Goal: Information Seeking & Learning: Learn about a topic

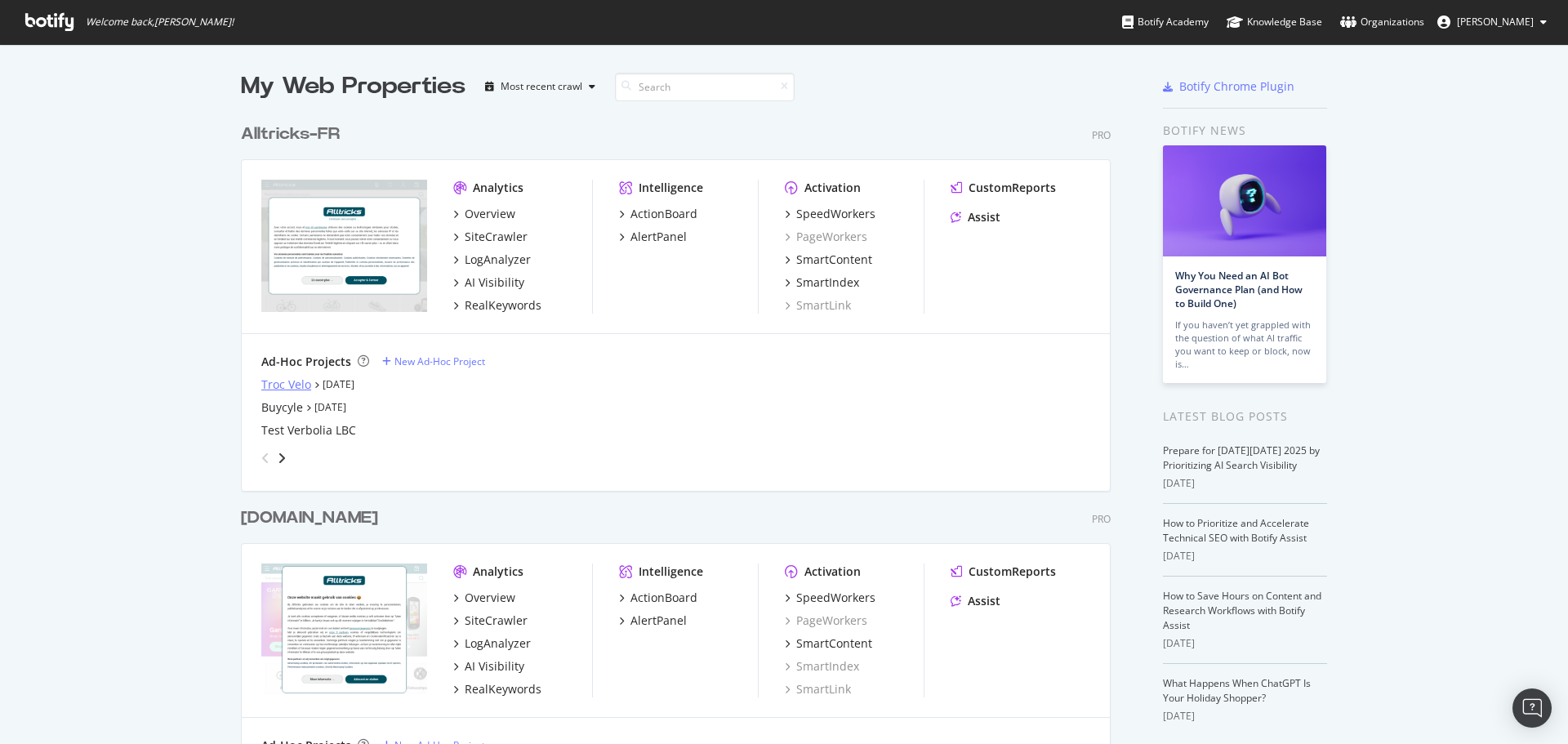
click at [289, 381] on div "Troc Velo" at bounding box center [286, 384] width 50 height 16
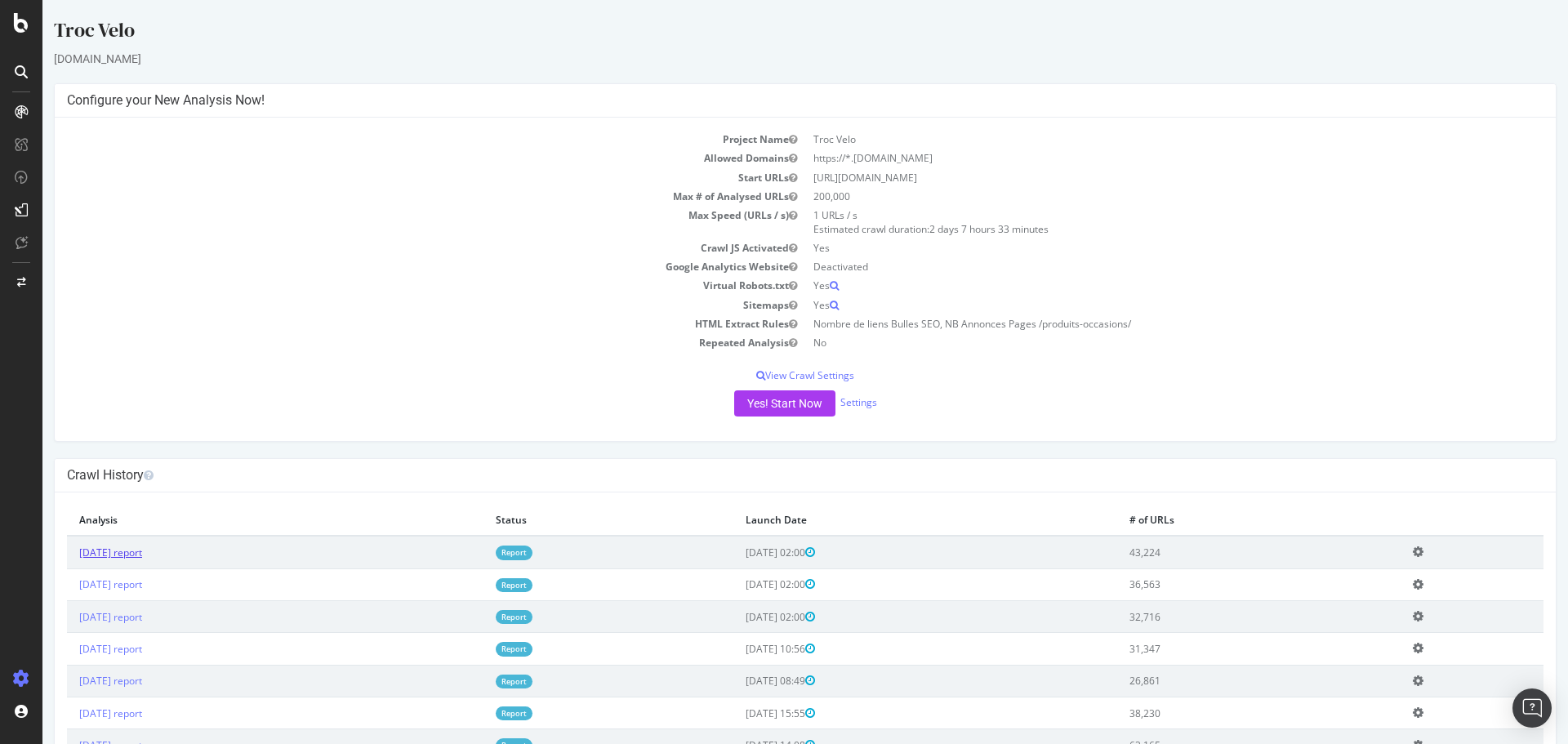
click at [142, 549] on link "[DATE] report" at bounding box center [110, 552] width 63 height 14
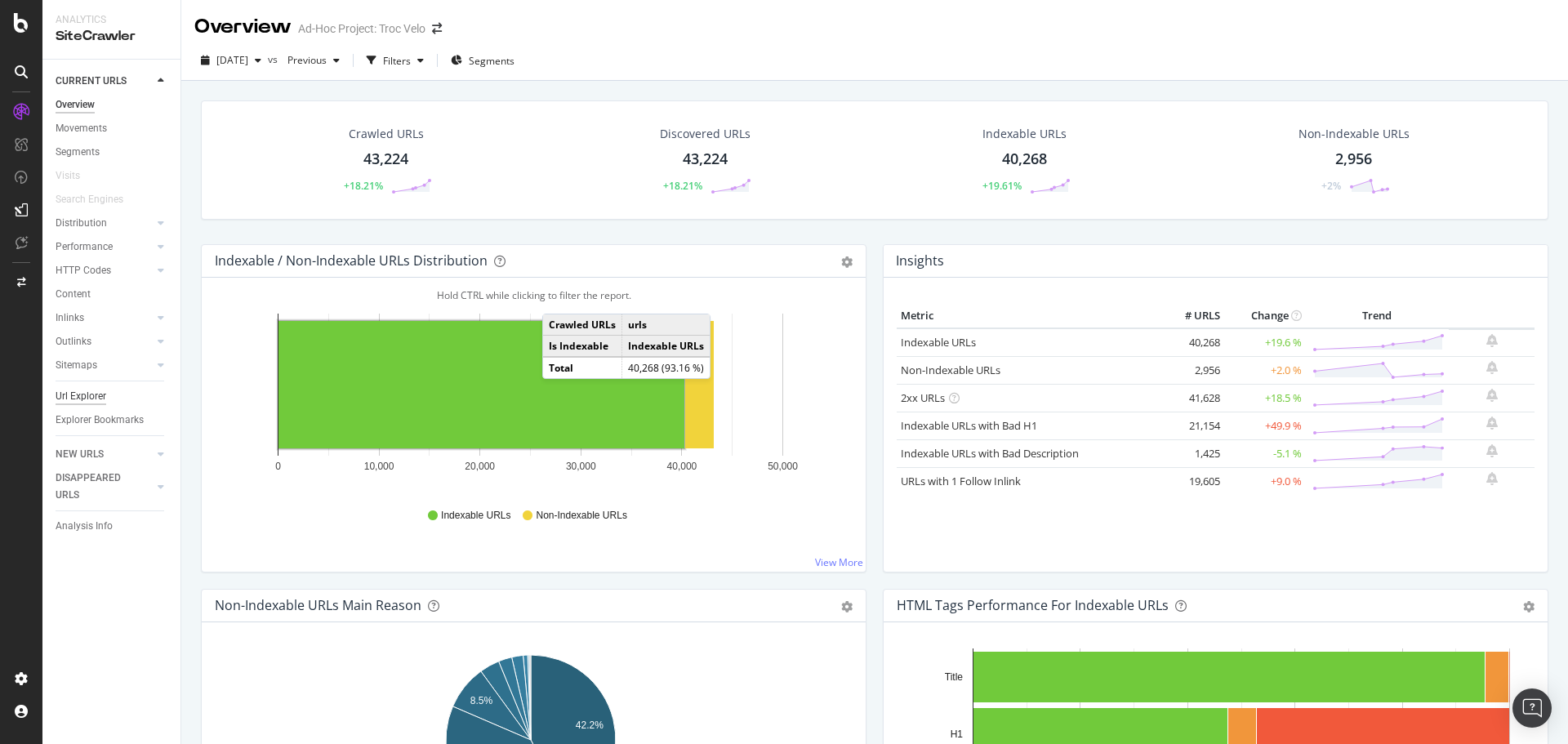
click at [92, 391] on div "Url Explorer" at bounding box center [80, 396] width 51 height 17
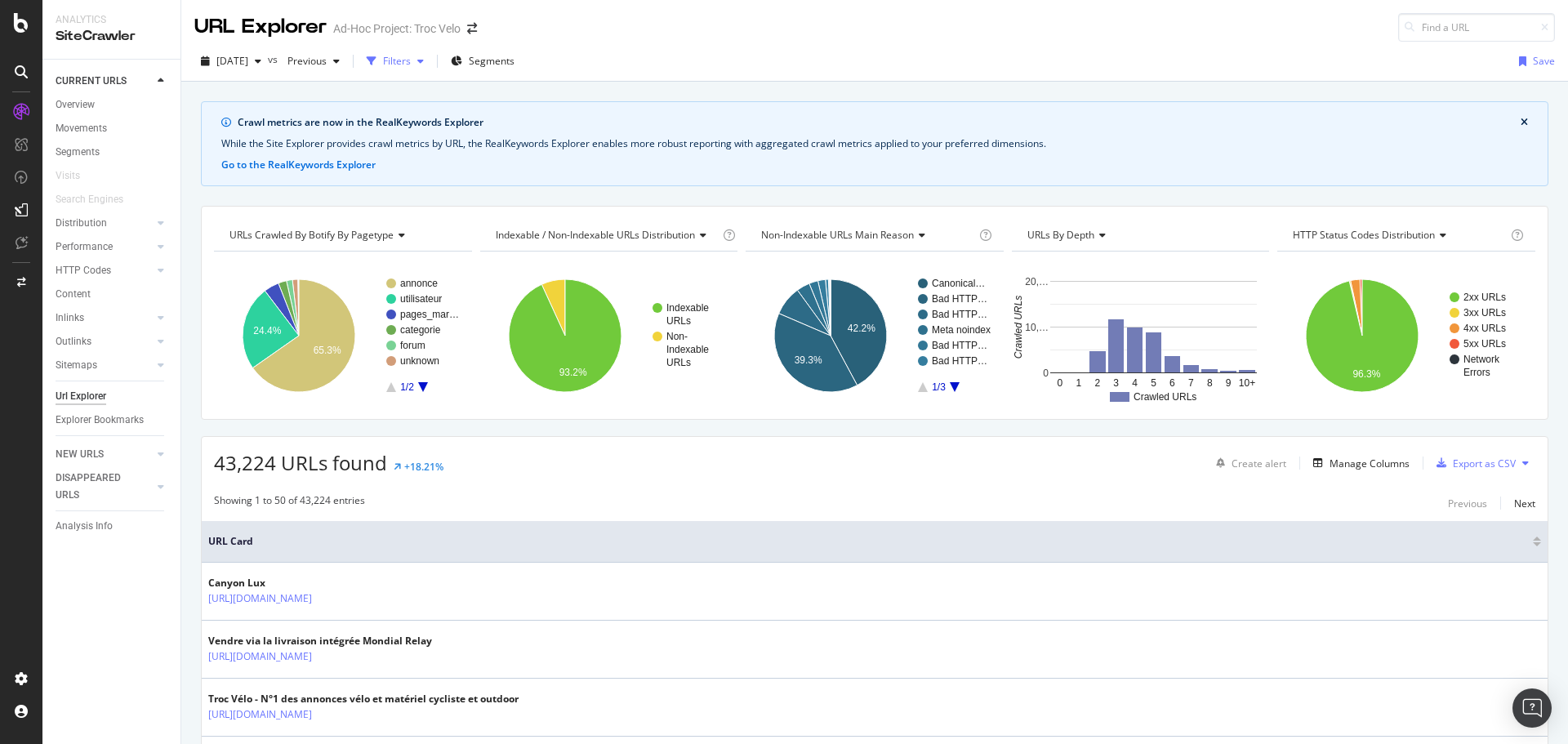
click at [383, 53] on div "button" at bounding box center [371, 61] width 23 height 23
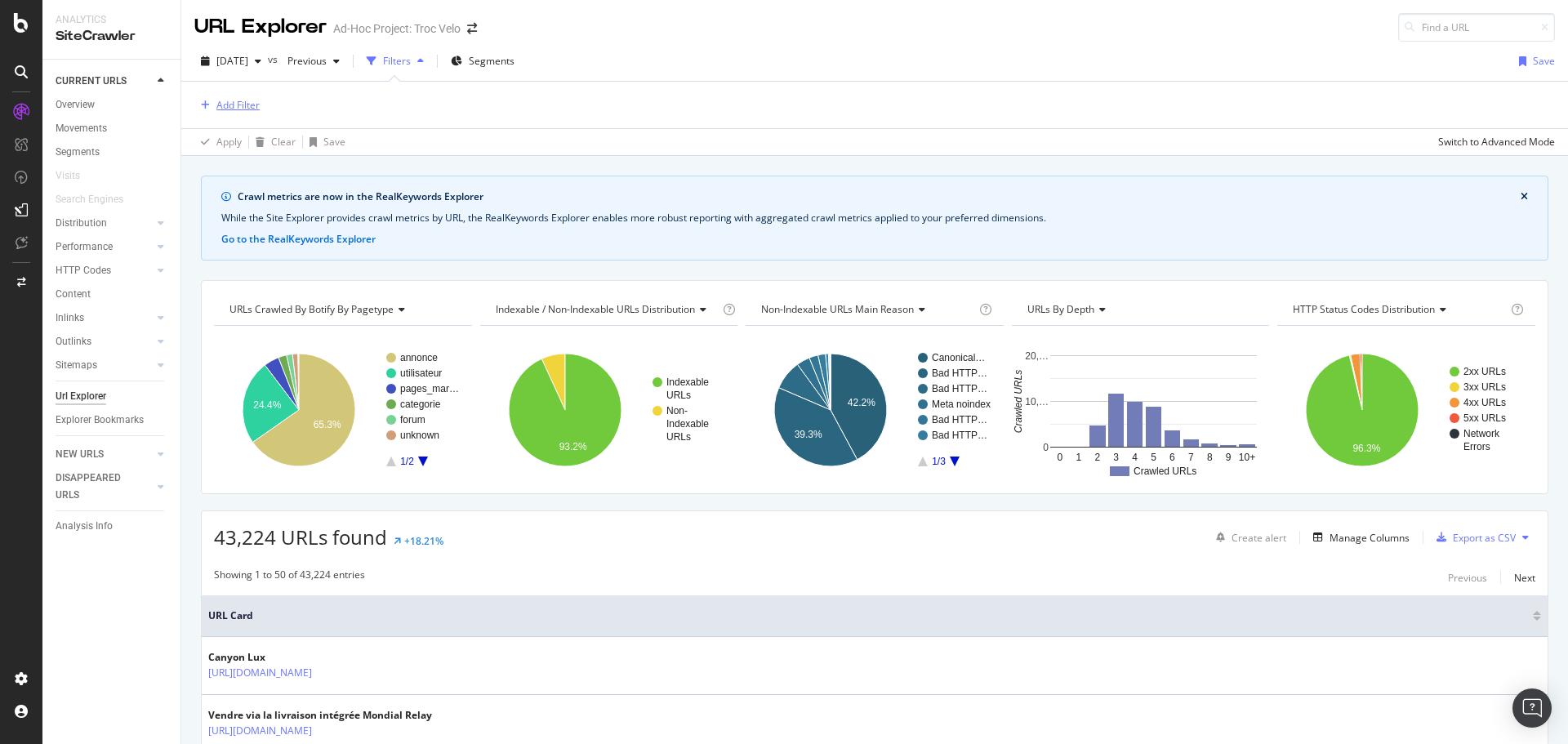
click at [217, 100] on div "Add Filter" at bounding box center [238, 105] width 43 height 14
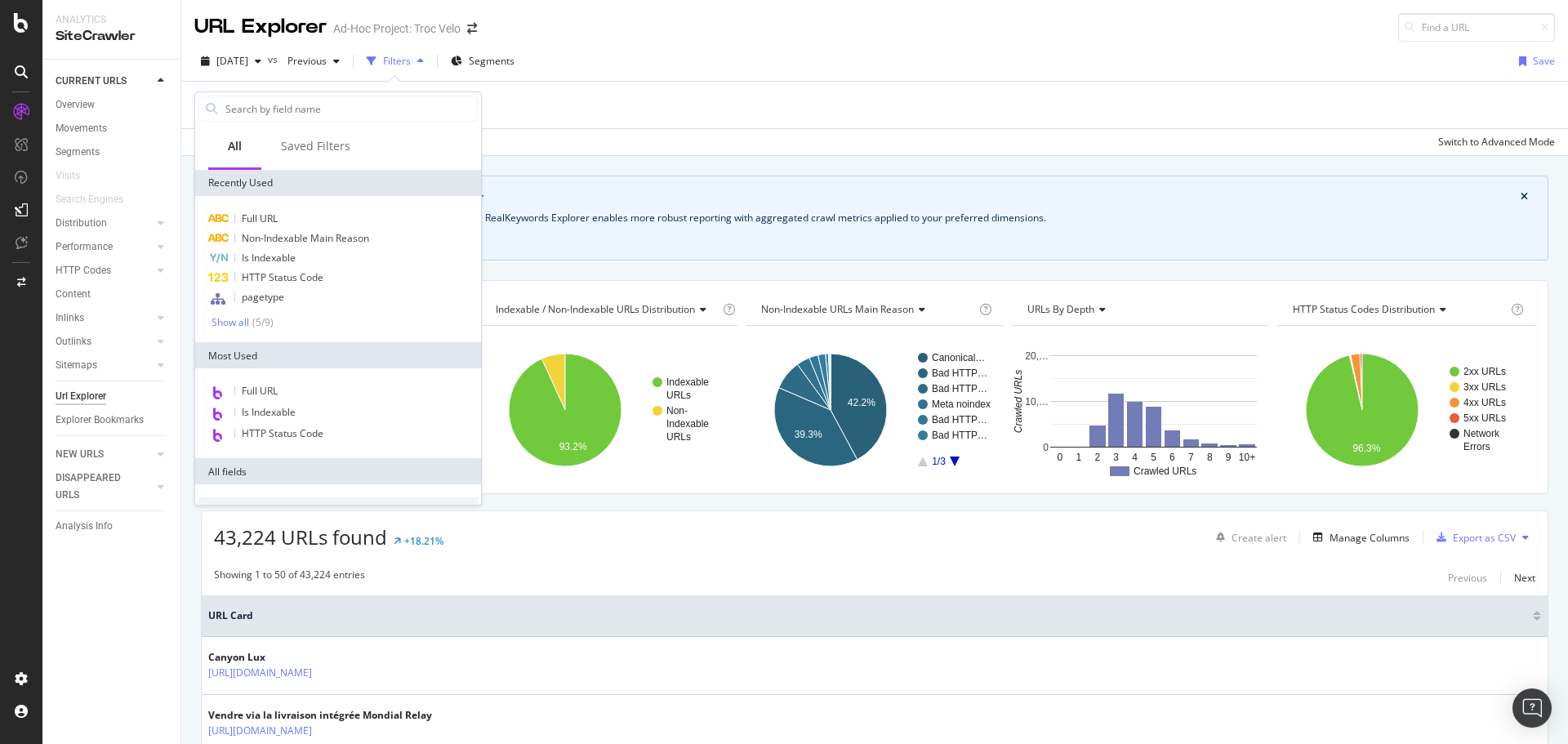
drag, startPoint x: 816, startPoint y: 146, endPoint x: 784, endPoint y: 189, distance: 53.6
click at [813, 146] on div "Apply Clear Save Switch to Advanced Mode" at bounding box center [874, 141] width 1387 height 27
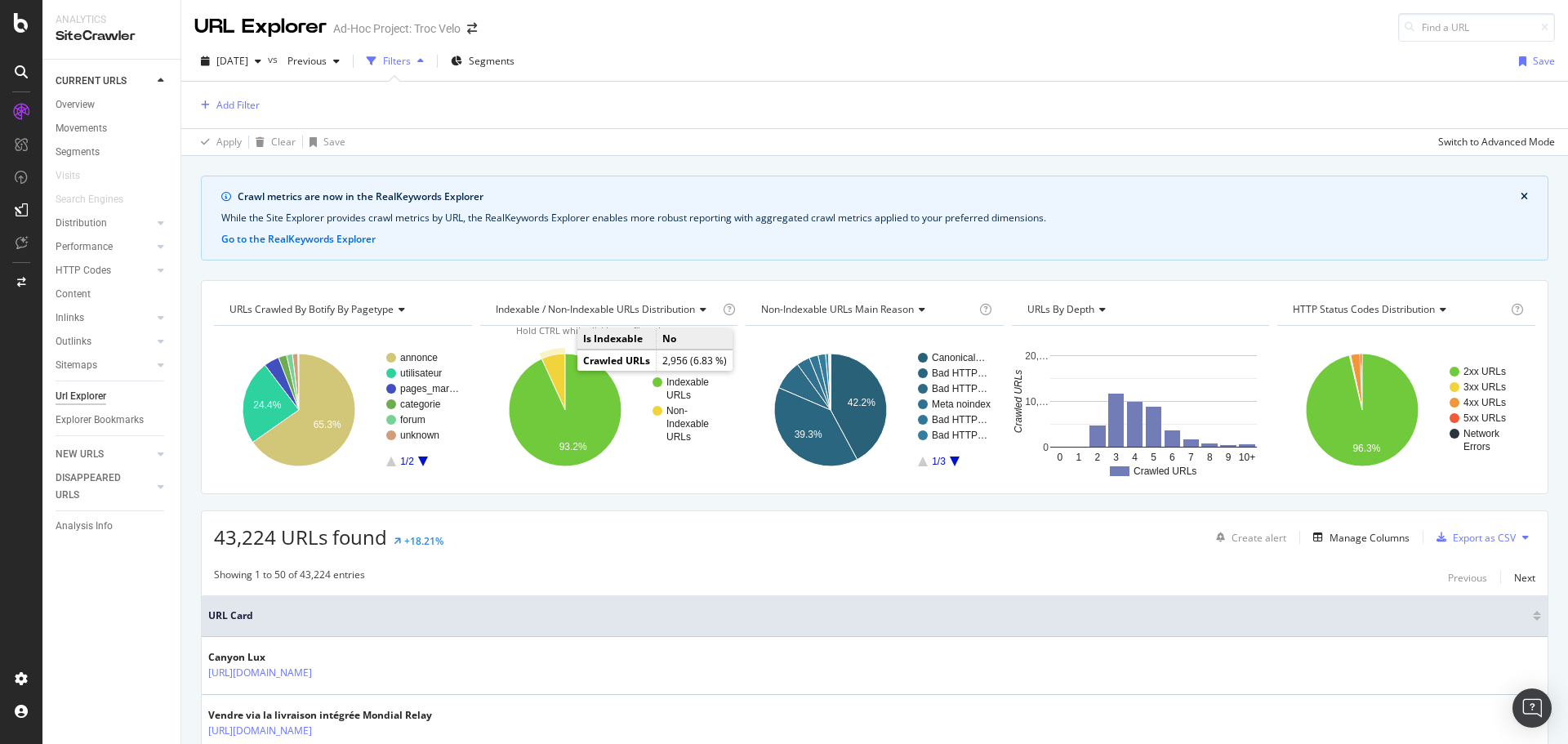
click at [561, 369] on icon "A chart." at bounding box center [552, 381] width 23 height 56
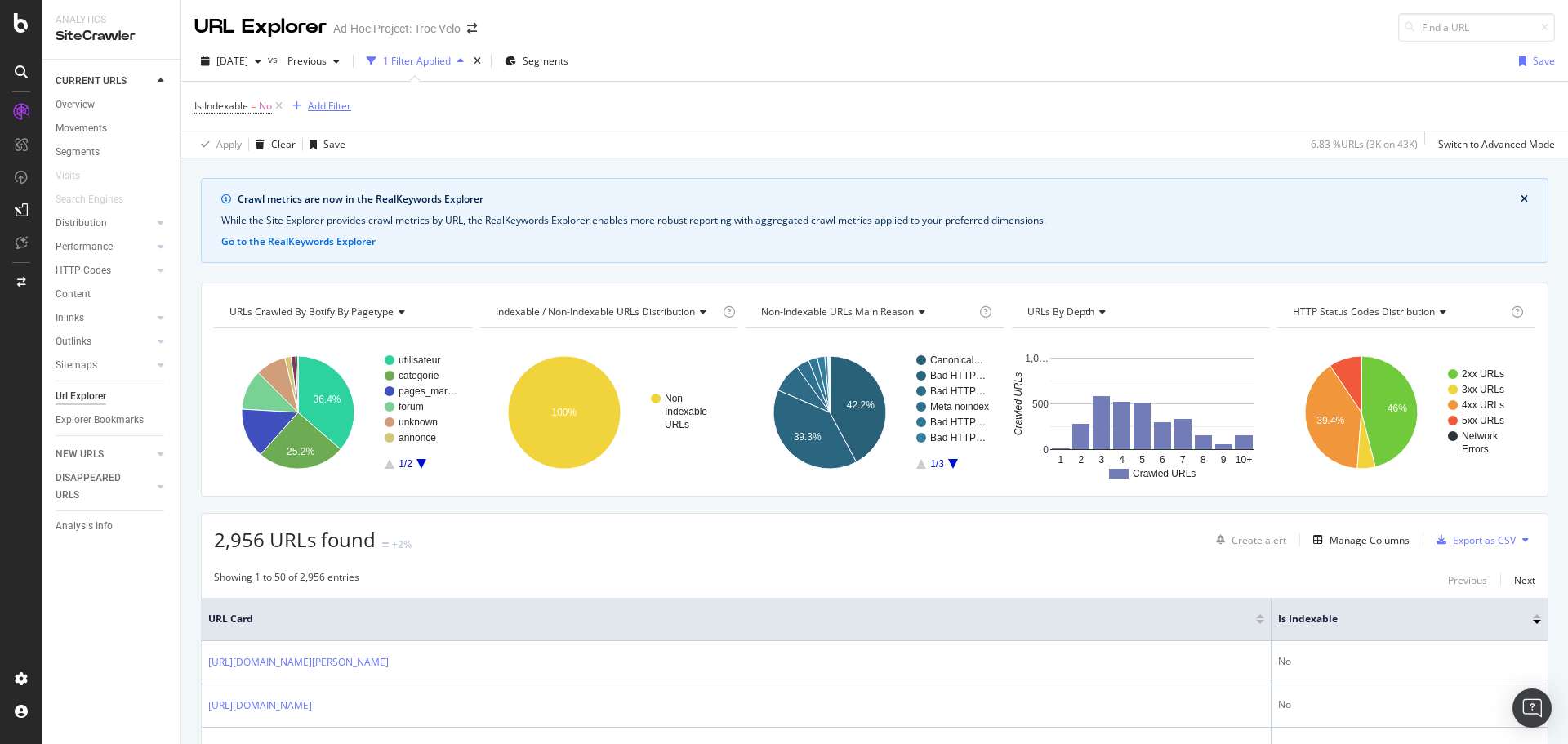
click at [342, 100] on div "Add Filter" at bounding box center [329, 106] width 43 height 14
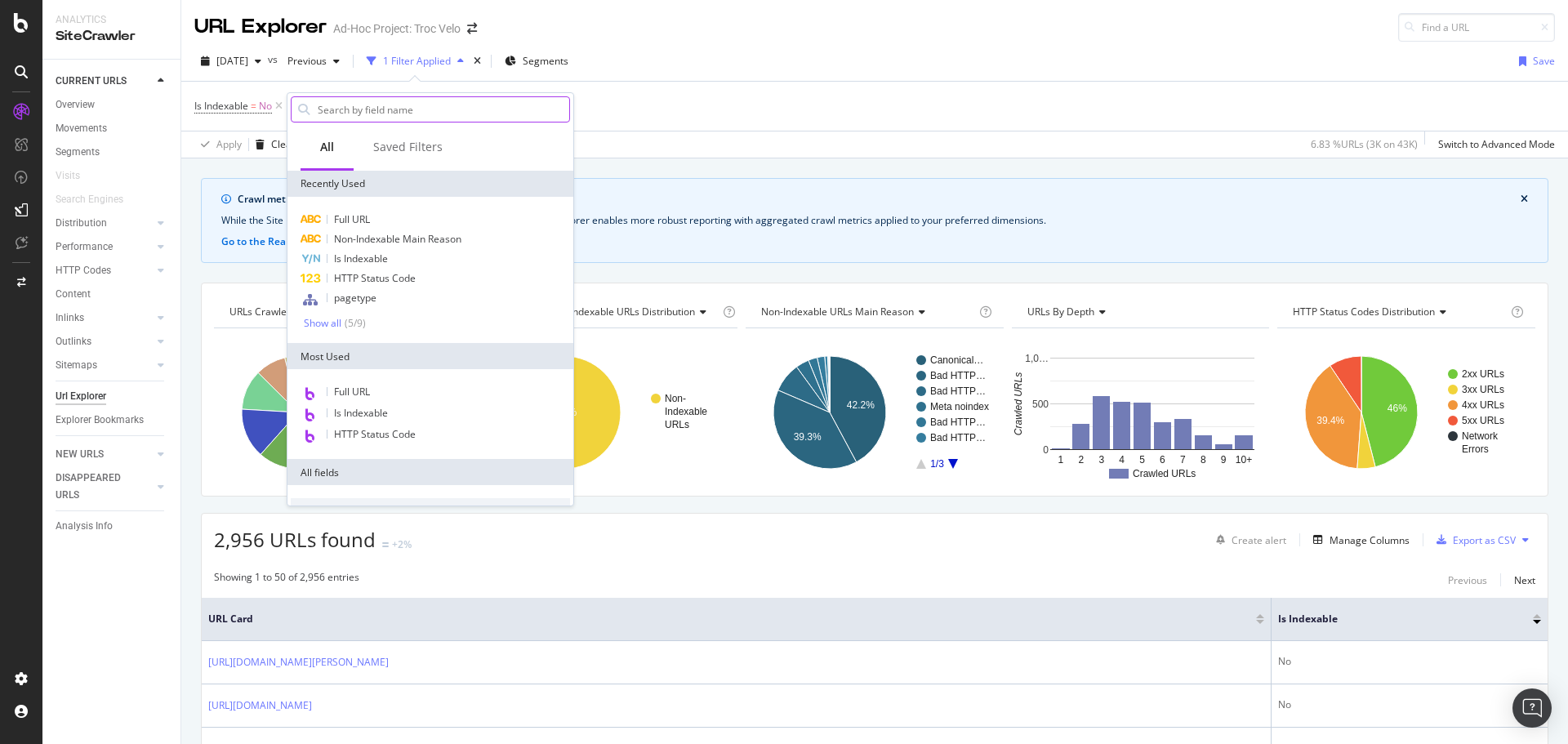
click at [386, 119] on input "text" at bounding box center [443, 109] width 253 height 24
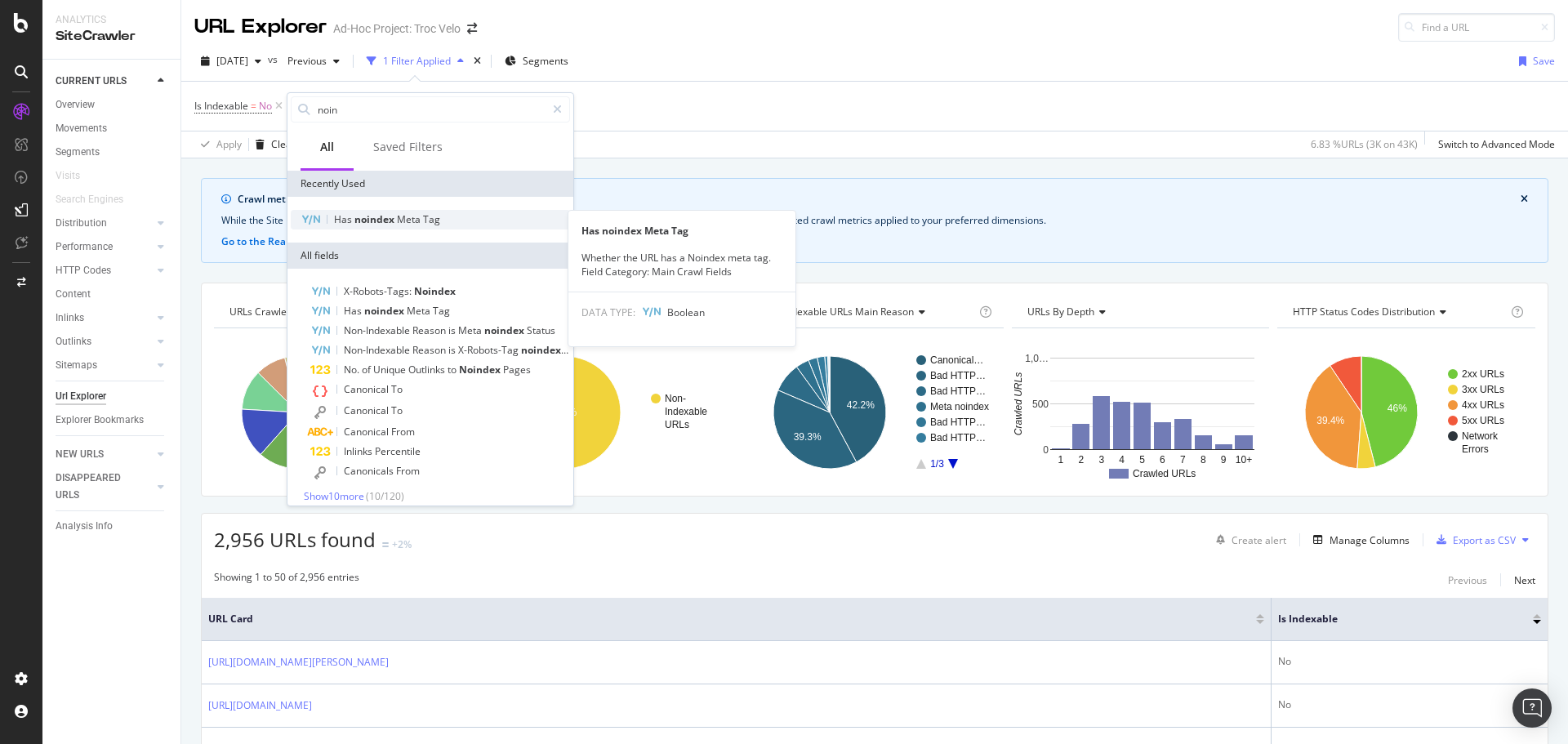
type input "noin"
click at [399, 213] on span "Meta" at bounding box center [410, 219] width 26 height 14
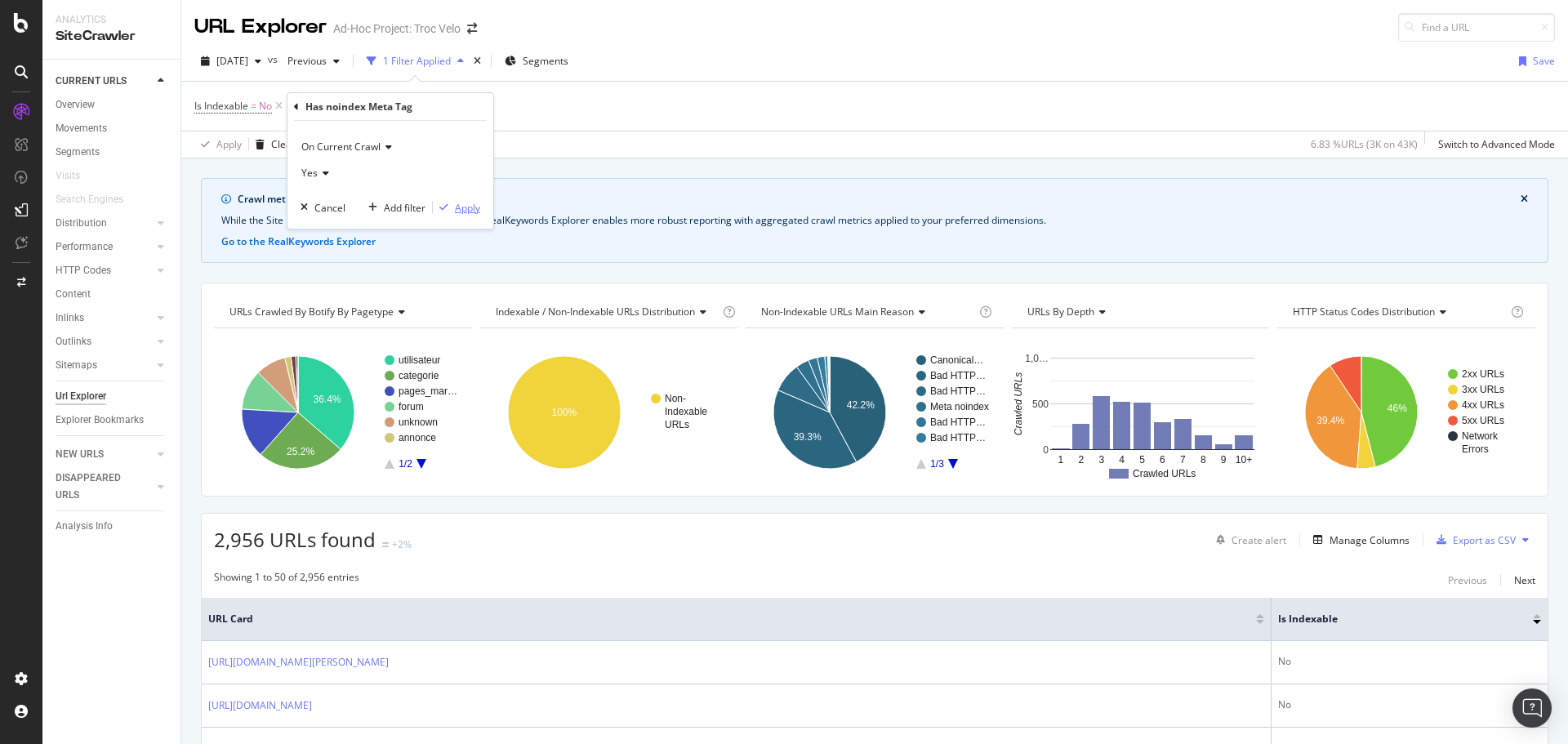
click at [465, 210] on div "Apply" at bounding box center [467, 208] width 25 height 14
